Goal: Go to known website: Access a specific website the user already knows

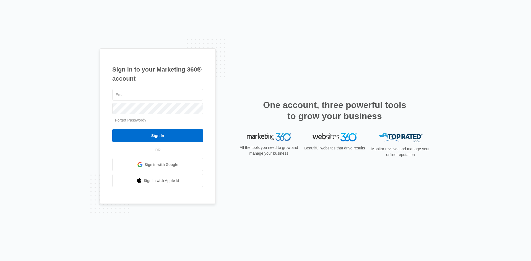
click at [235, 93] on div "Sign in to your Marketing 360® account Forgot Password? Sign In OR" at bounding box center [266, 130] width 332 height 165
click at [185, 96] on input "text" at bounding box center [157, 95] width 91 height 12
click at [436, 35] on div "Sign in to your Marketing 360® account Forgot Password? Sign In OR Sign in with…" at bounding box center [265, 130] width 531 height 261
click at [174, 99] on input "text" at bounding box center [157, 95] width 91 height 12
type input "[PERSON_NAME][EMAIL_ADDRESS][DOMAIN_NAME]"
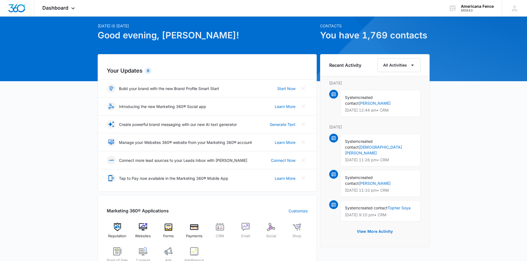
scroll to position [28, 0]
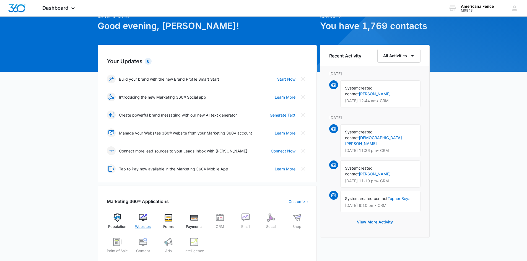
click at [139, 217] on img at bounding box center [143, 218] width 8 height 8
